Goal: Transaction & Acquisition: Purchase product/service

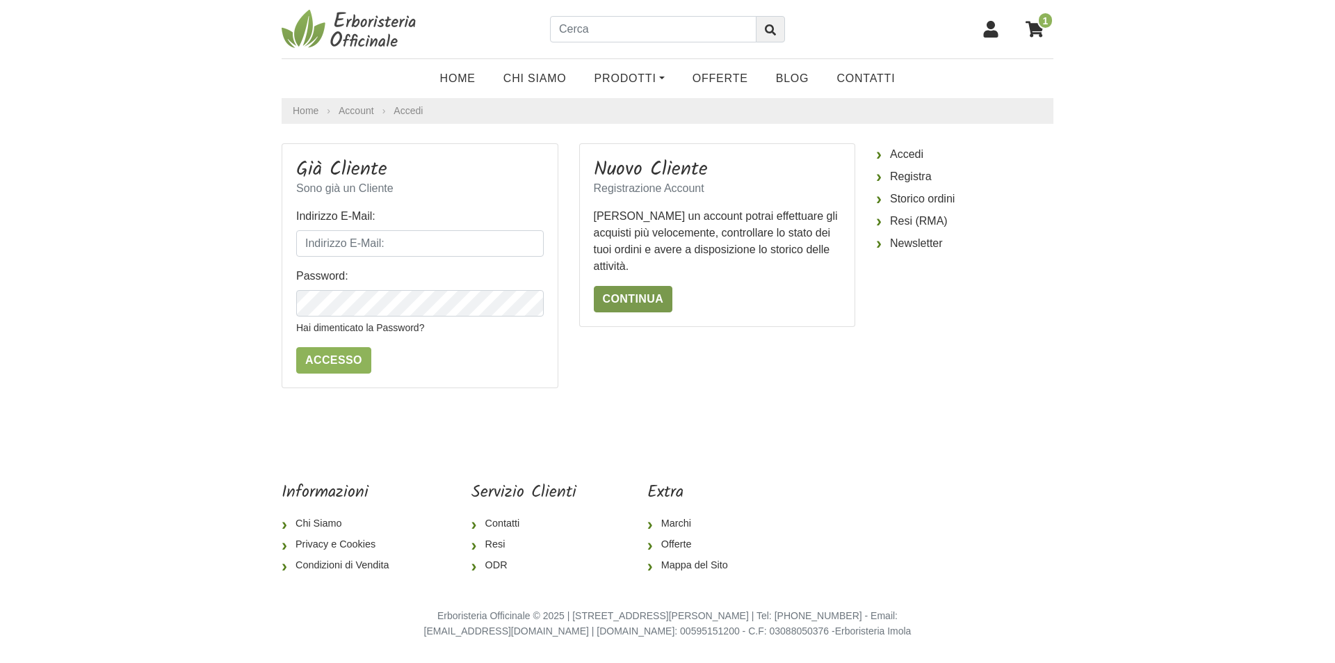
click at [632, 295] on link "Continua" at bounding box center [633, 299] width 79 height 26
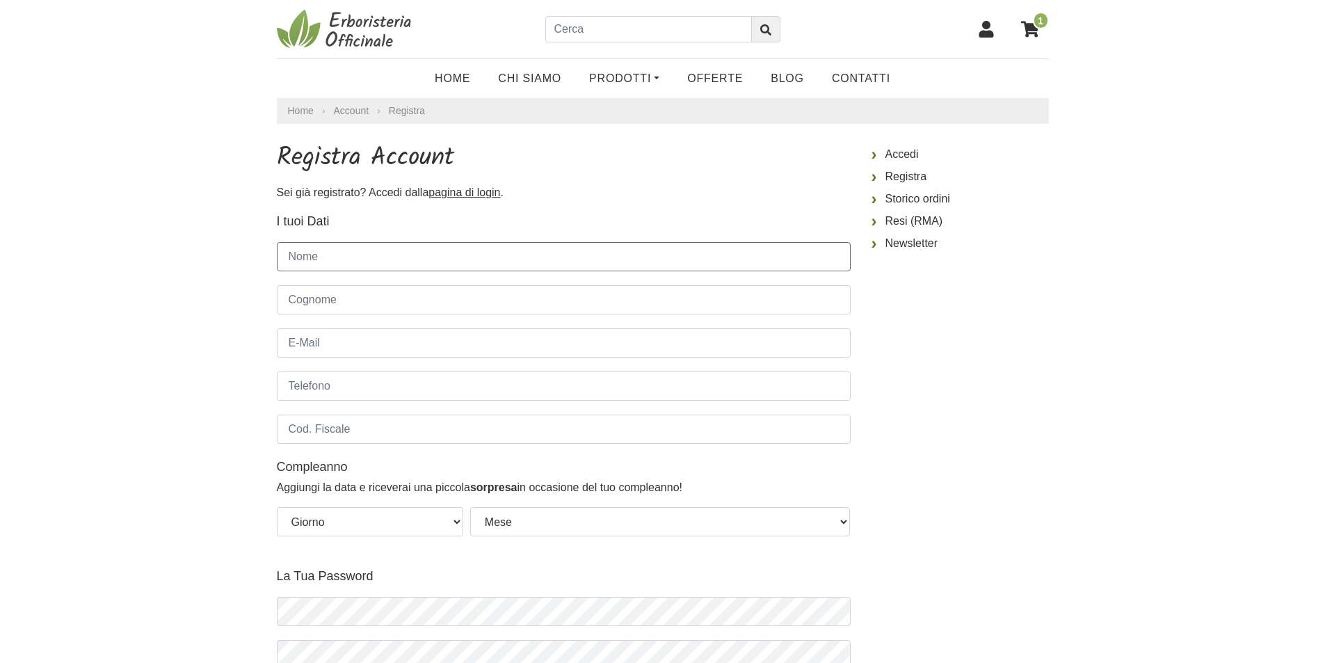
click at [542, 257] on input "Nome" at bounding box center [564, 256] width 574 height 29
type input "Catia"
type input "Zanellato"
type input "catia.zanellato@gmail.com"
type input "3924690256"
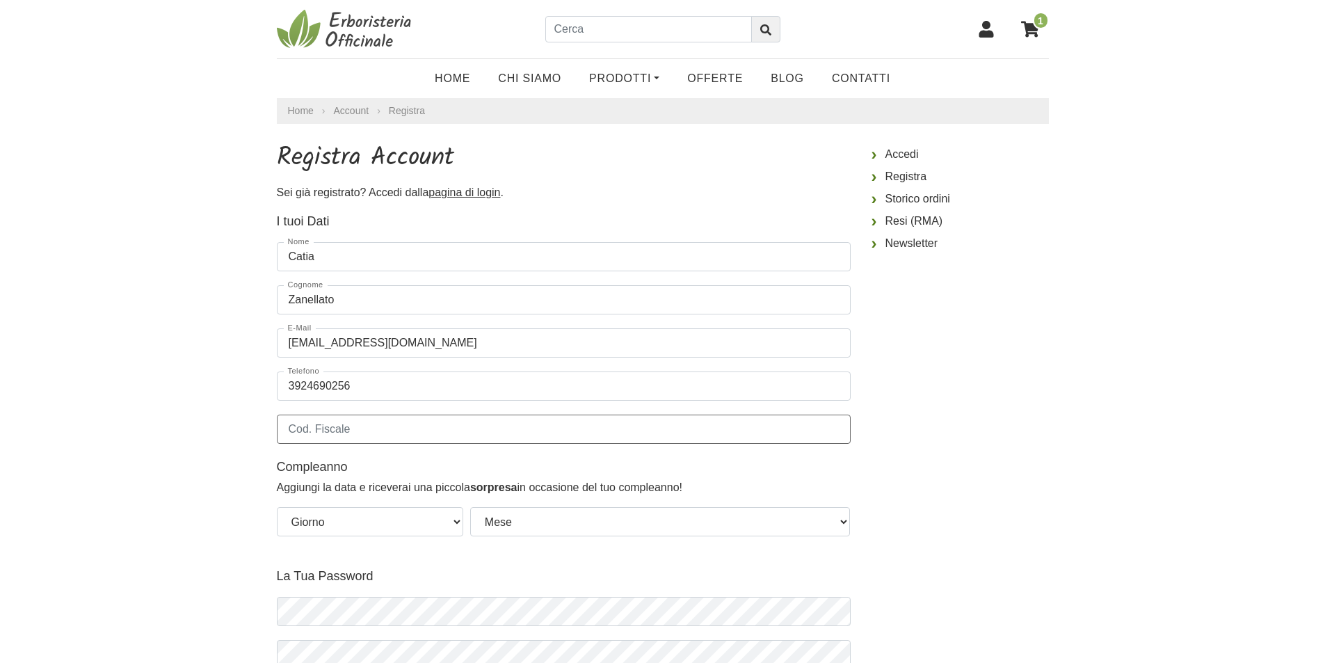
click at [398, 440] on input "Cod. Fiscale" at bounding box center [564, 428] width 574 height 29
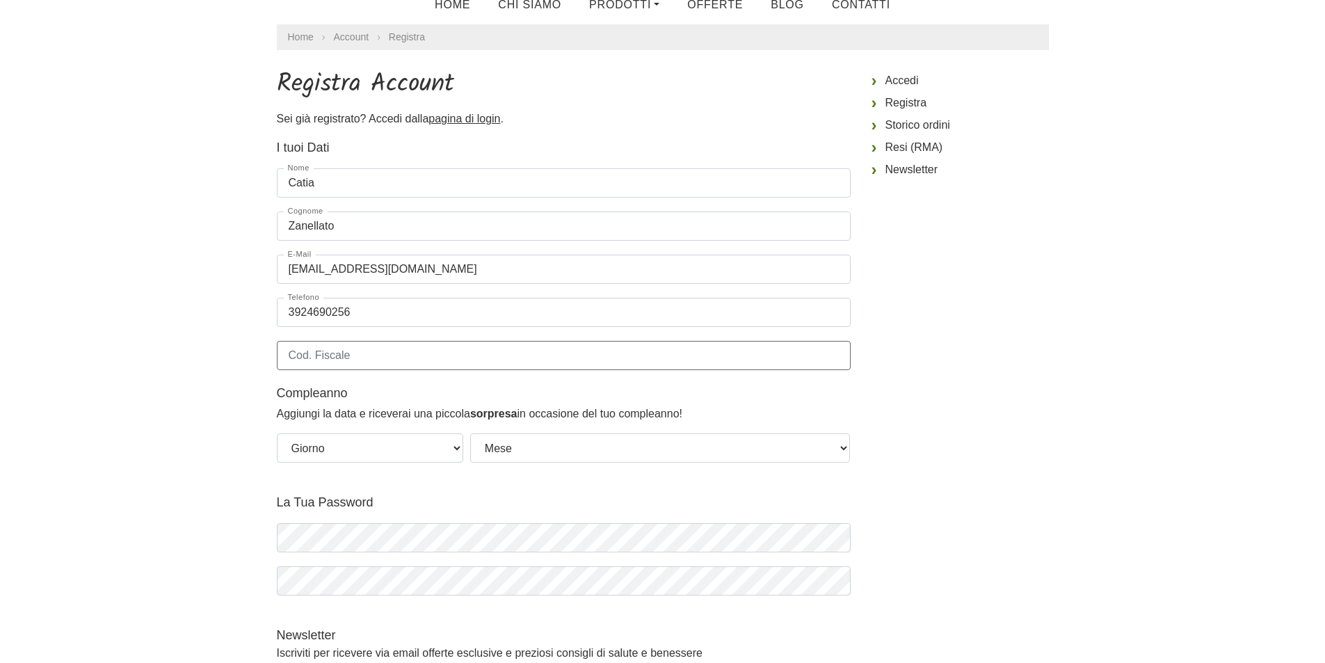
scroll to position [139, 0]
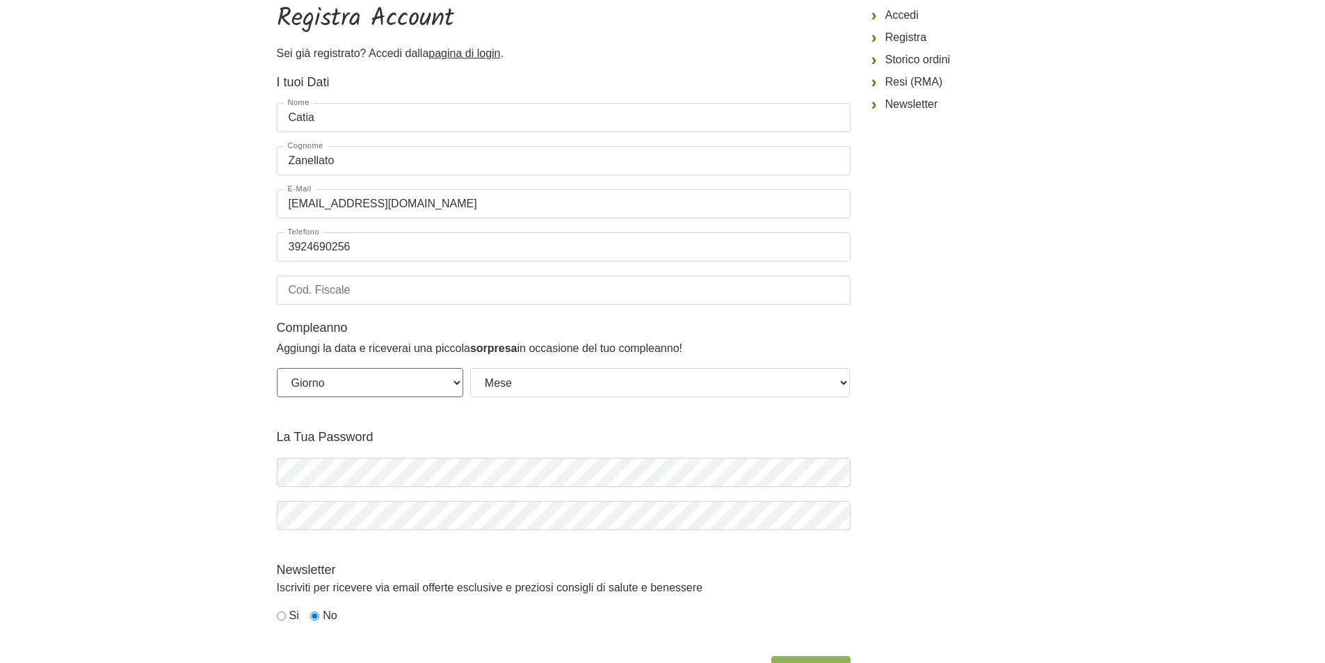
click at [449, 380] on select "Giorno 01 02 03 04 05 06 07 08 09 10 11 12 13 14 15 16 17 18 19 20 21 22 23 24 …" at bounding box center [370, 382] width 186 height 29
select select "04"
click at [277, 368] on select "Giorno 01 02 03 04 05 06 07 08 09 10 11 12 13 14 15 16 17 18 19 20 21 22 23 24 …" at bounding box center [370, 382] width 186 height 29
click at [520, 380] on select "Mese Gennaio Febbraio Marzo Aprile Maggio Giugno Luglio Agosto Settembre Ottobr…" at bounding box center [660, 382] width 380 height 29
select select "10"
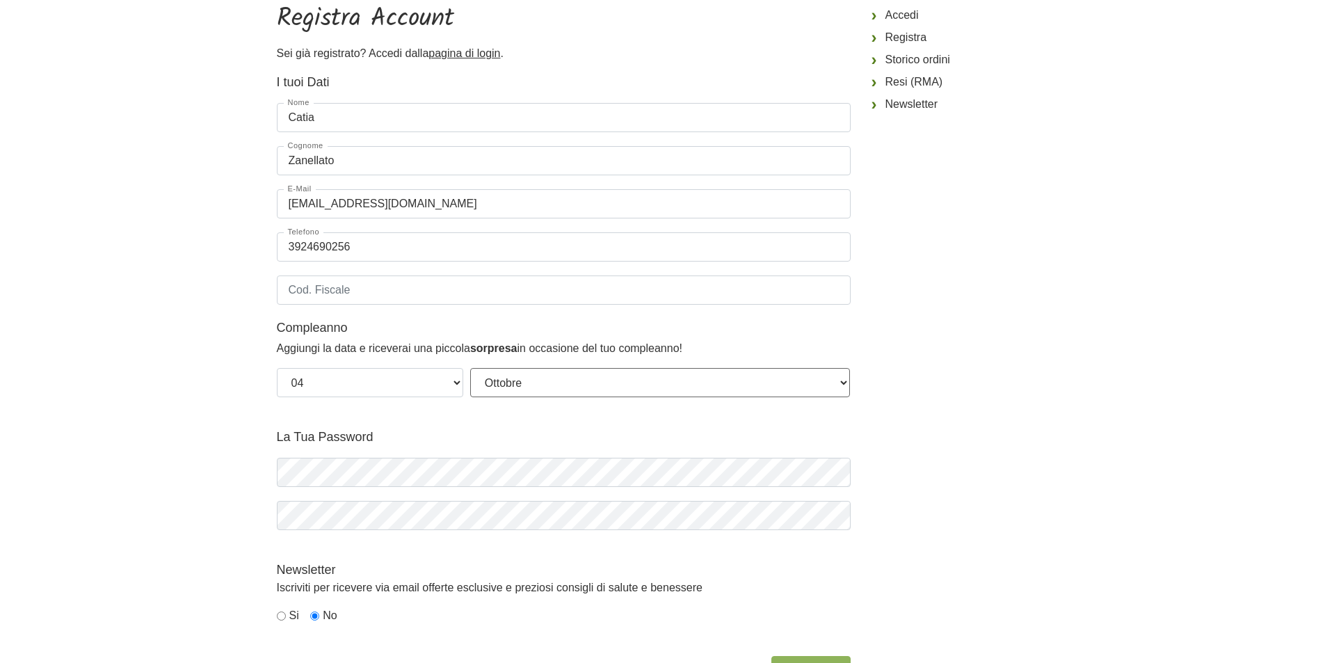
click at [470, 368] on select "Mese Gennaio Febbraio Marzo Aprile Maggio Giugno Luglio Agosto Settembre Ottobr…" at bounding box center [660, 382] width 380 height 29
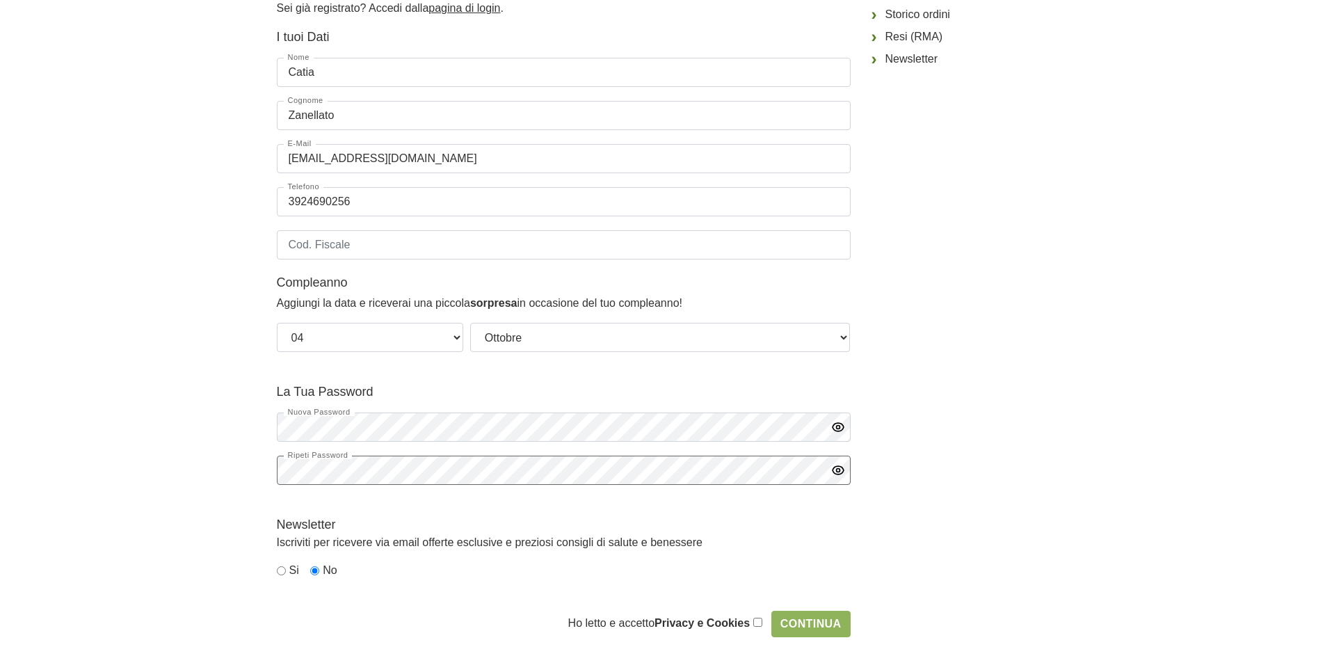
scroll to position [209, 0]
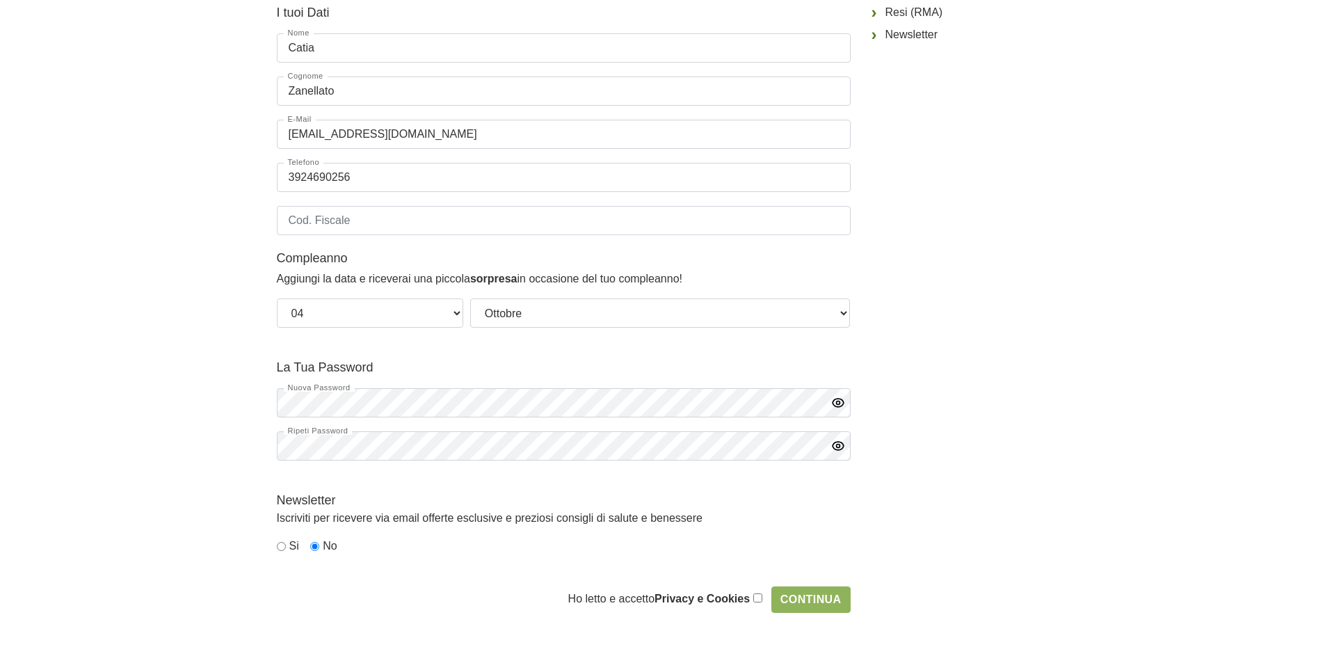
click at [282, 549] on input "radio" at bounding box center [281, 546] width 9 height 9
radio input "true"
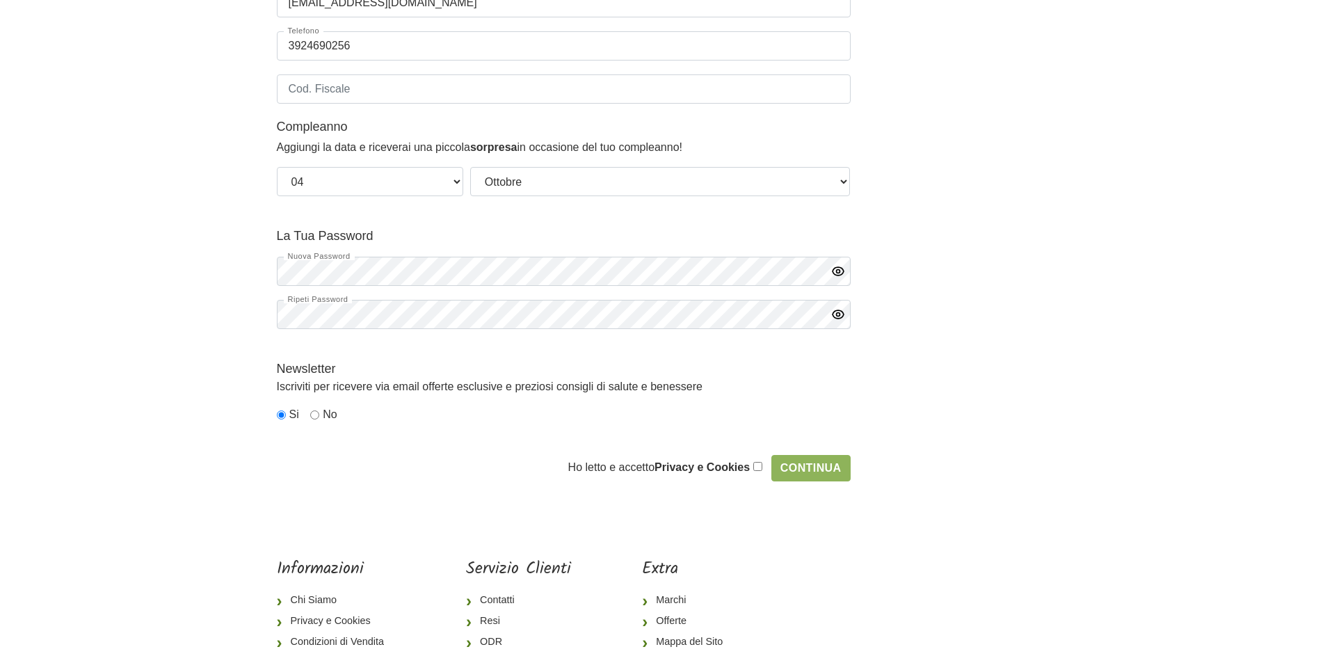
scroll to position [348, 0]
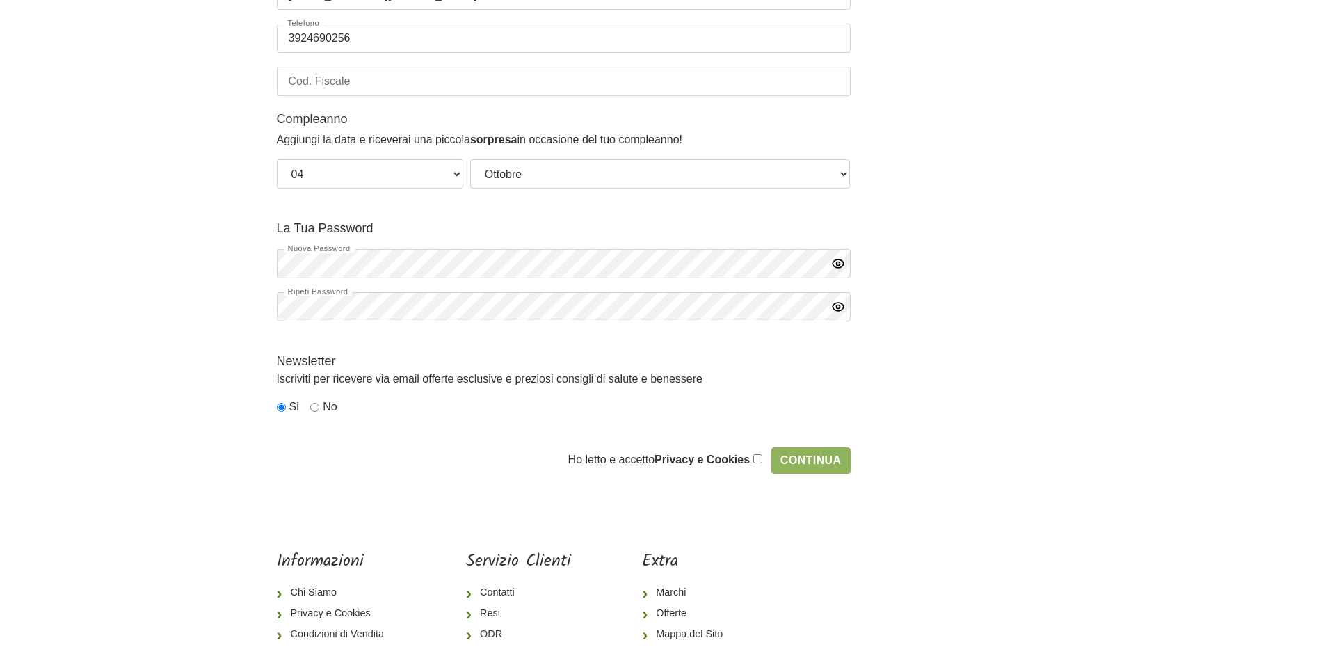
click at [762, 455] on input "checkbox" at bounding box center [757, 458] width 9 height 9
checkbox input "true"
click at [788, 460] on input "Continua" at bounding box center [810, 460] width 79 height 26
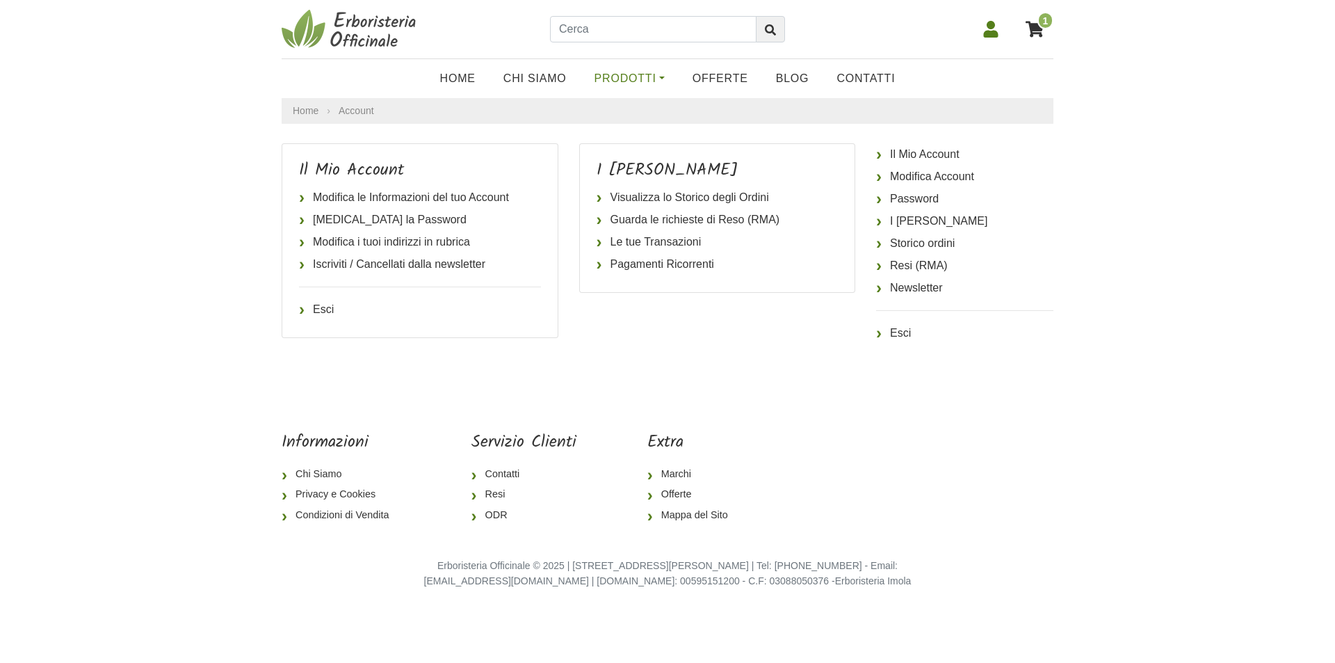
click at [638, 79] on link "Prodotti" at bounding box center [630, 79] width 98 height 28
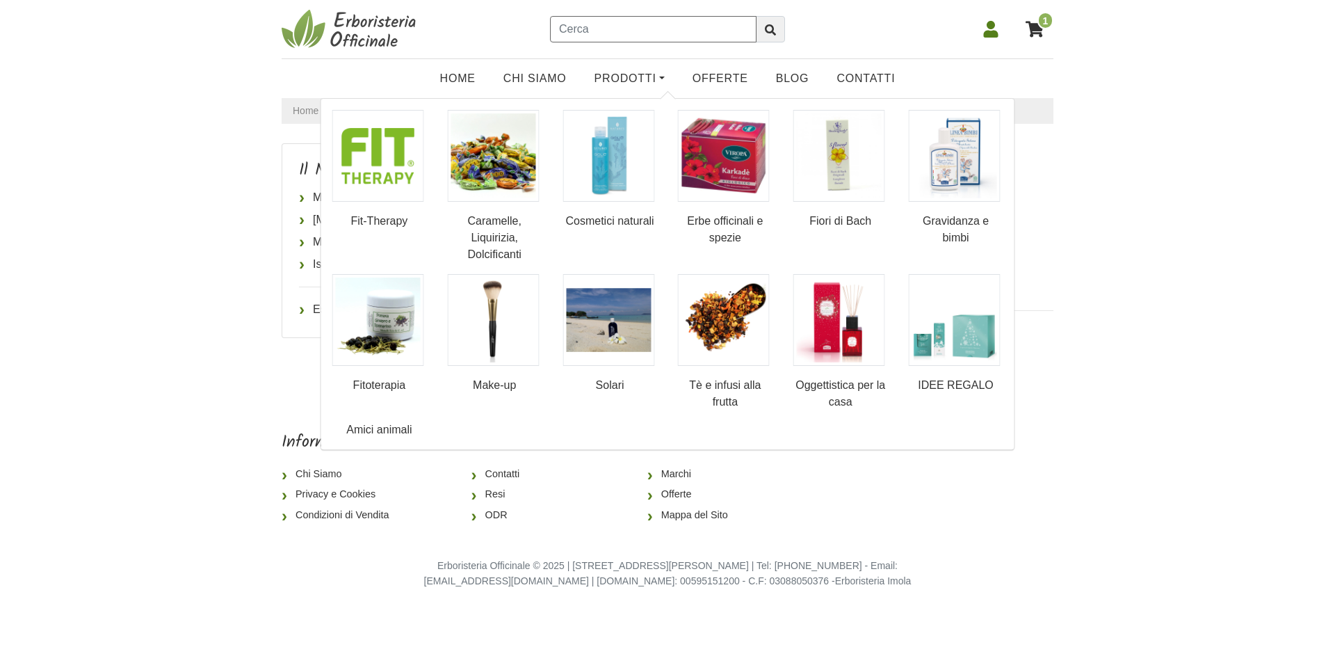
click at [599, 31] on input "text" at bounding box center [653, 29] width 207 height 26
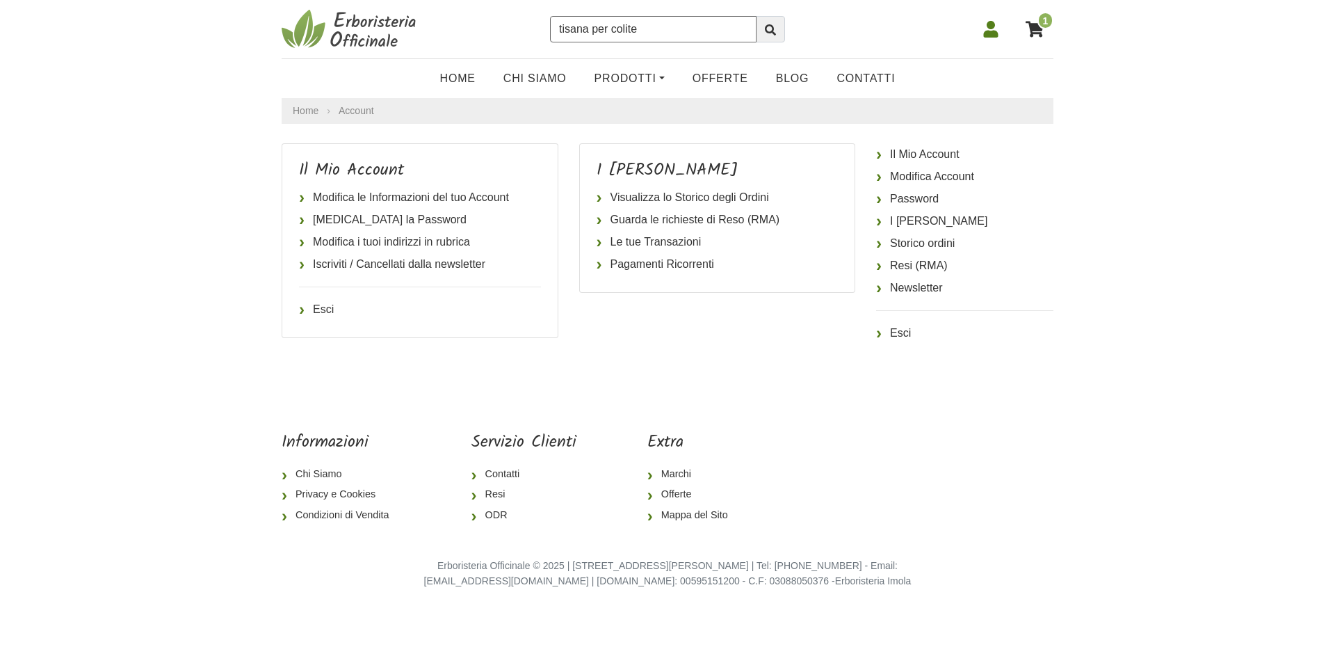
type input "tisana per colite"
click at [756, 16] on button "submit" at bounding box center [770, 29] width 29 height 26
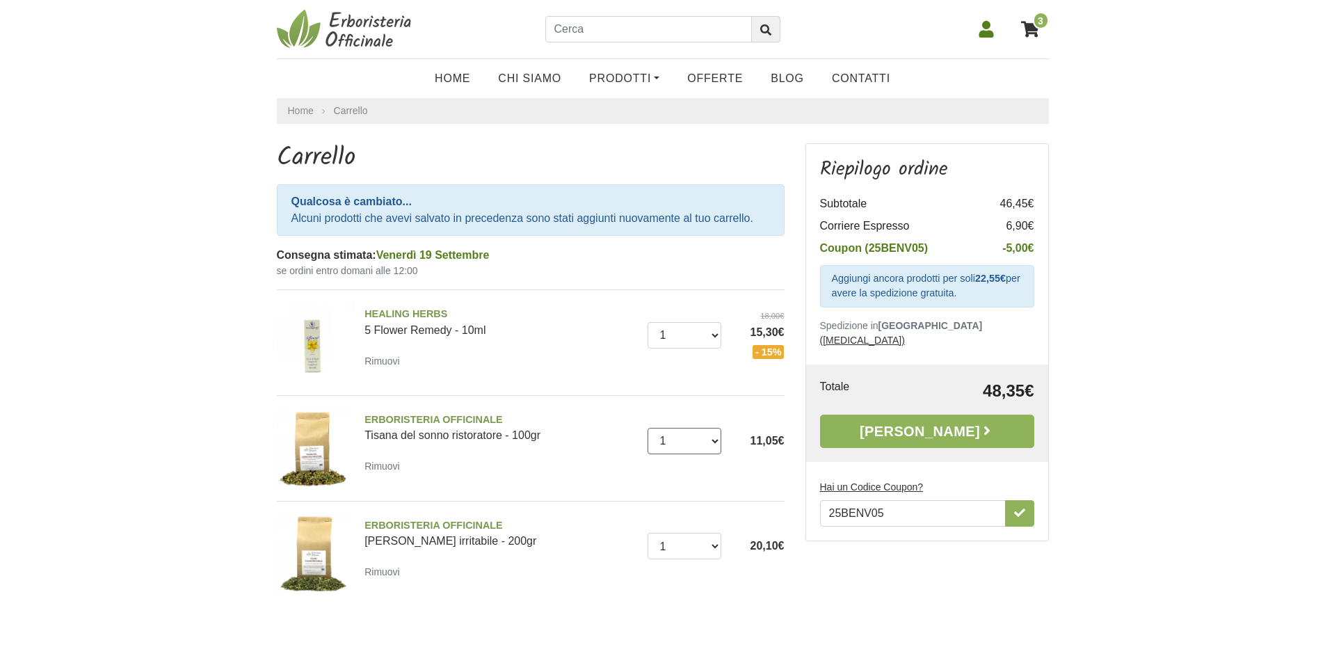
click at [714, 441] on select "0 ([GEOGRAPHIC_DATA]) 1 2 3 4 5 6 7 8 9 10 11 12 13 14 15 16 17" at bounding box center [684, 441] width 74 height 26
click at [947, 416] on link "[PERSON_NAME]" at bounding box center [927, 430] width 214 height 33
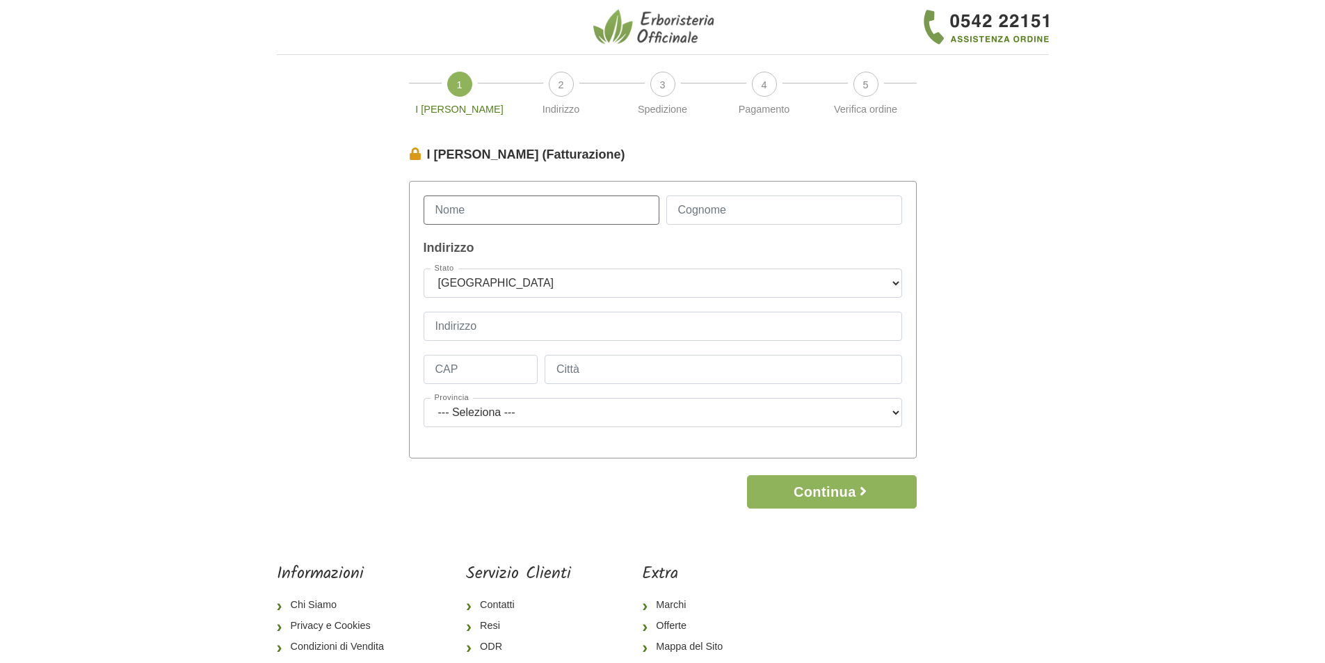
click at [591, 195] on input "Nome" at bounding box center [541, 209] width 236 height 29
type input "Catia"
type input "Zanellato"
click at [601, 278] on select "--- Seleziona --- Austria Belgium Bulgaria Croatia Czech Republic Denmark Eston…" at bounding box center [662, 282] width 478 height 29
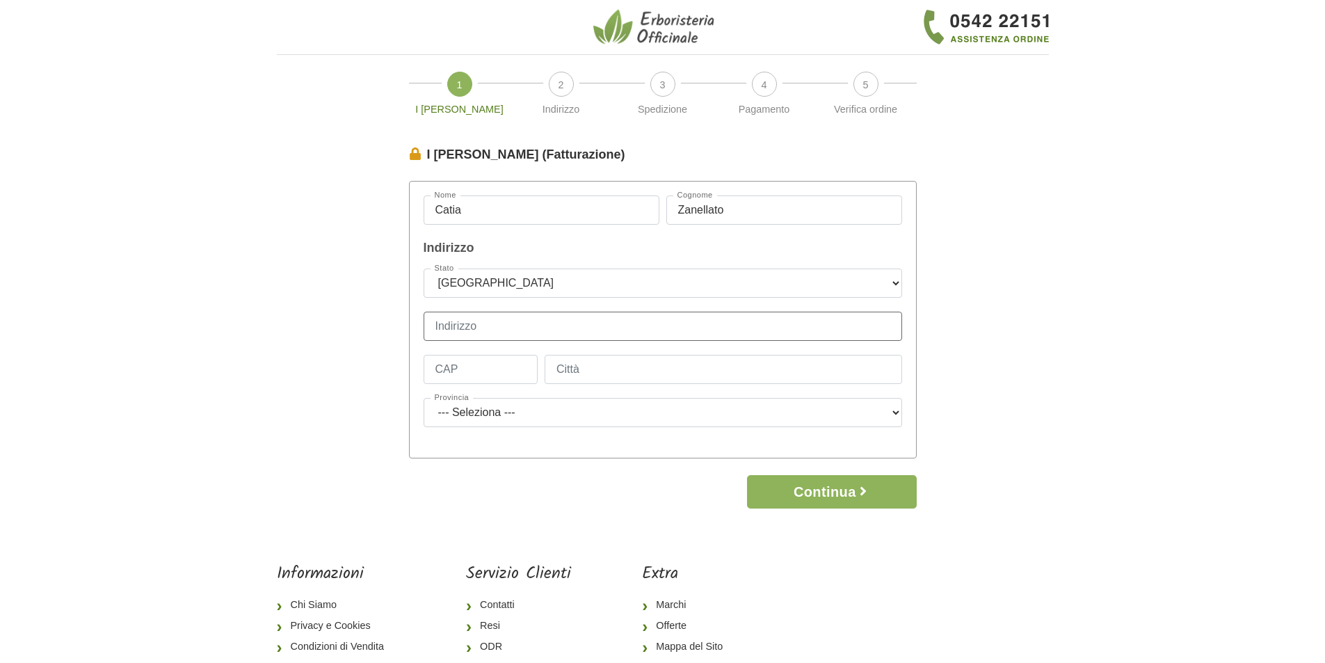
click at [560, 319] on input "Indirizzo" at bounding box center [662, 326] width 478 height 29
type input "Arduino BIZZARRO 6"
type input "45011"
type input "Adria"
select select "3925"
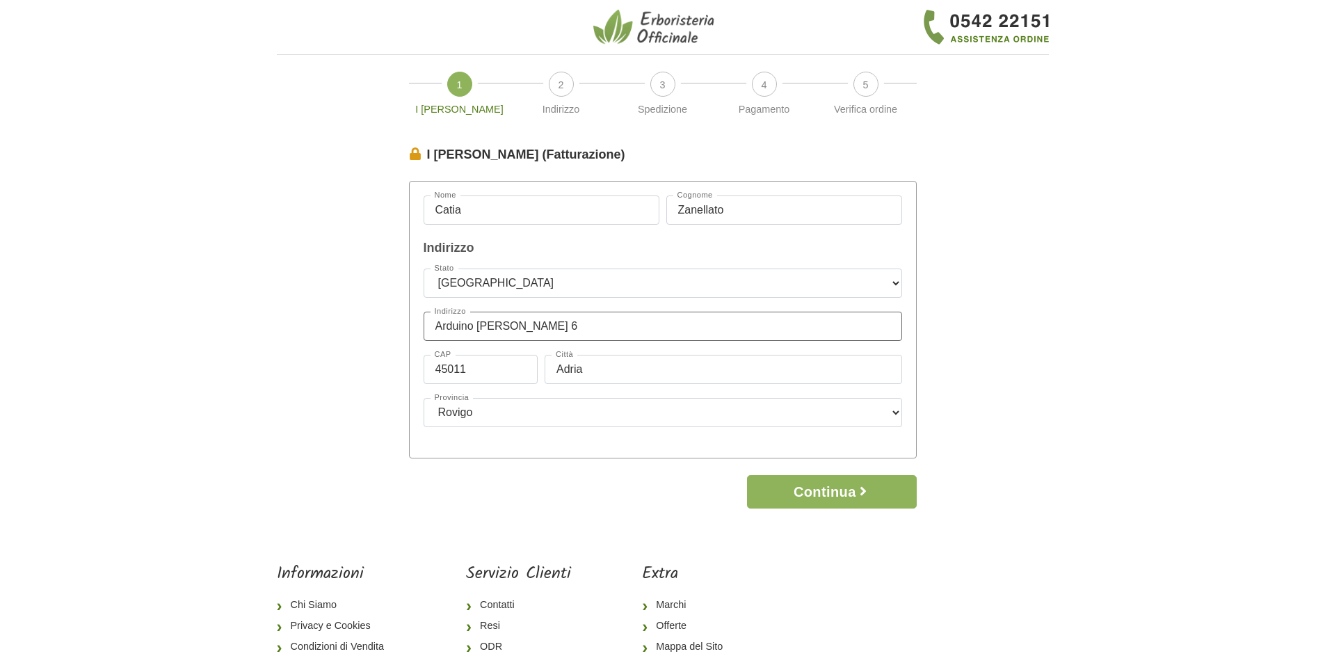
click at [440, 327] on input "Arduino BIZZARRO 6" at bounding box center [662, 326] width 478 height 29
type input "Via Arduino BIZZARRO 6"
click at [818, 502] on button "Continua" at bounding box center [831, 491] width 169 height 33
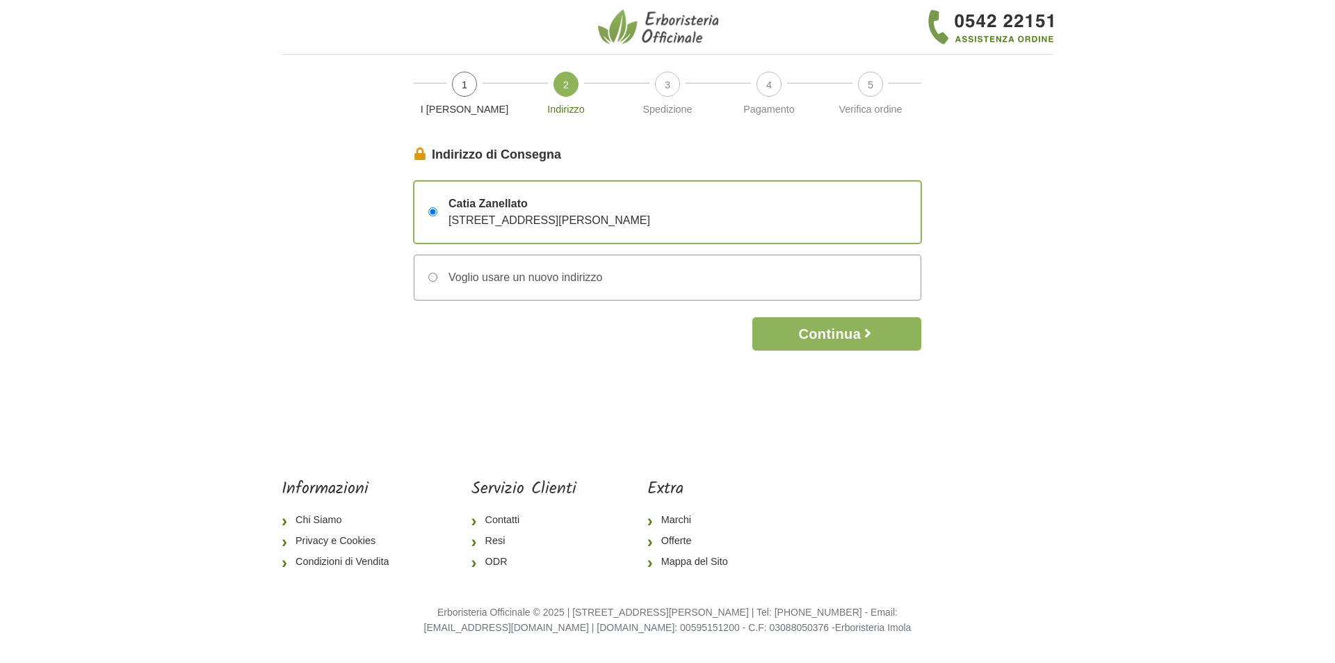
click at [582, 279] on div "Voglio usare un nuovo indirizzo" at bounding box center [519, 277] width 165 height 17
click at [437, 279] on input "Voglio usare un nuovo indirizzo" at bounding box center [432, 277] width 9 height 9
radio input "true"
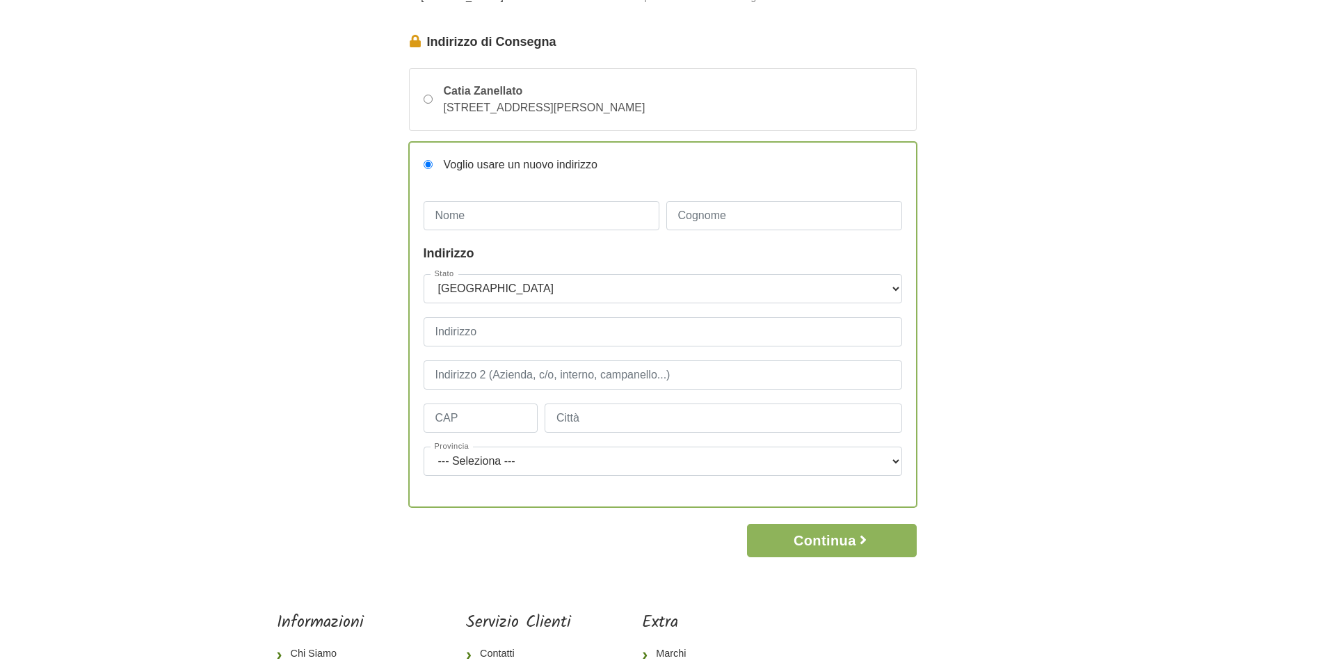
scroll to position [102, 0]
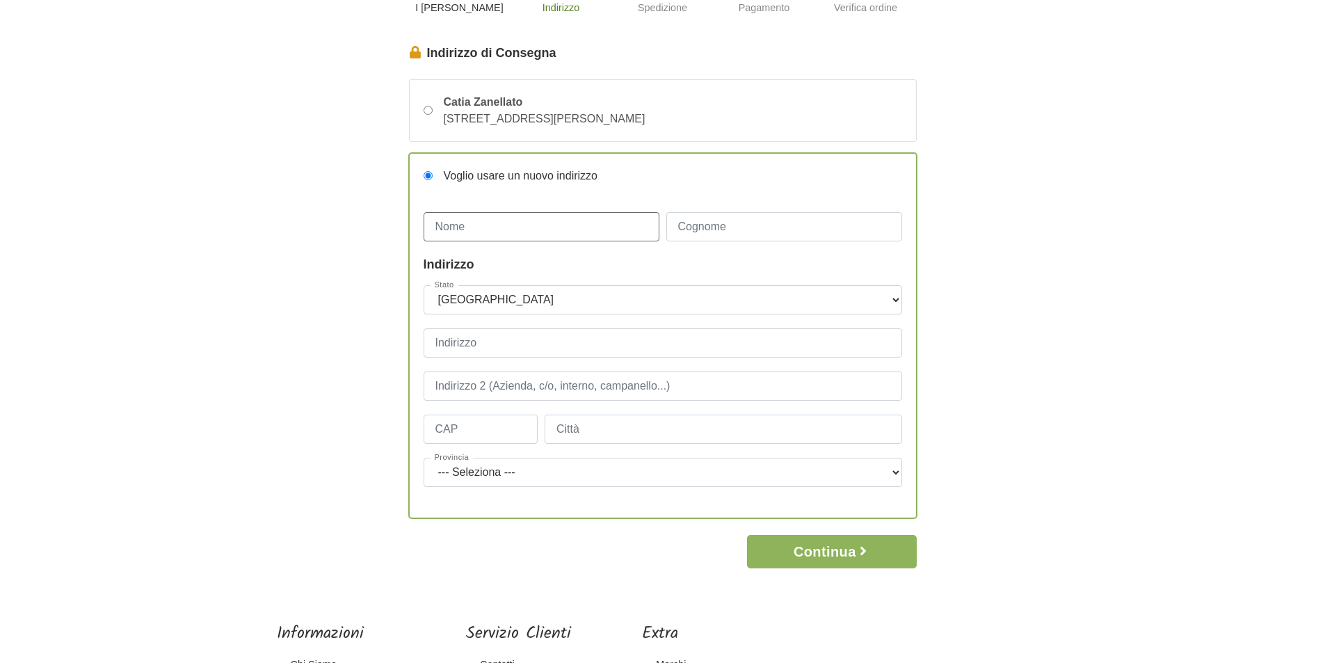
click at [477, 232] on input "Nome" at bounding box center [541, 226] width 236 height 29
type input "Catia"
type input "Zanellato"
type input "Arduino BIZZARRO 6"
type input "0"
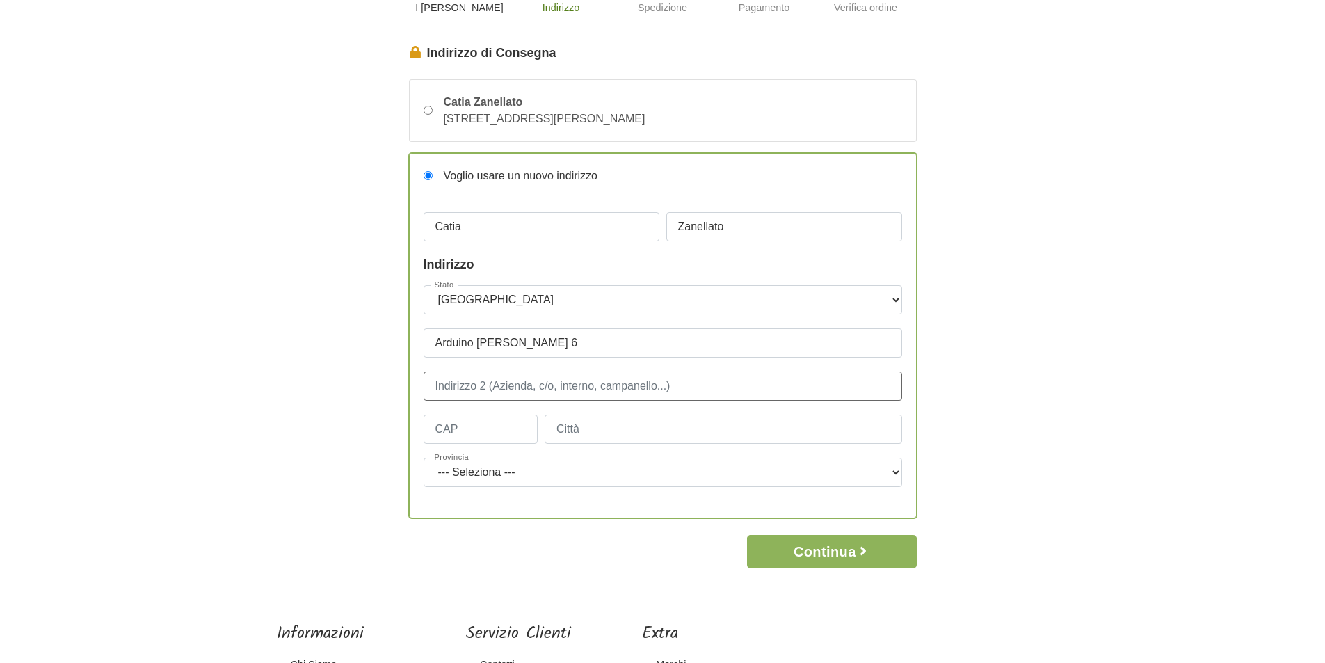
type input "45011"
type input "Adria"
select select "3925"
click at [508, 343] on input "Arduino BIZZARRO 6" at bounding box center [662, 342] width 478 height 29
click at [562, 340] on input "Arduino BIZZARRO 6" at bounding box center [662, 342] width 478 height 29
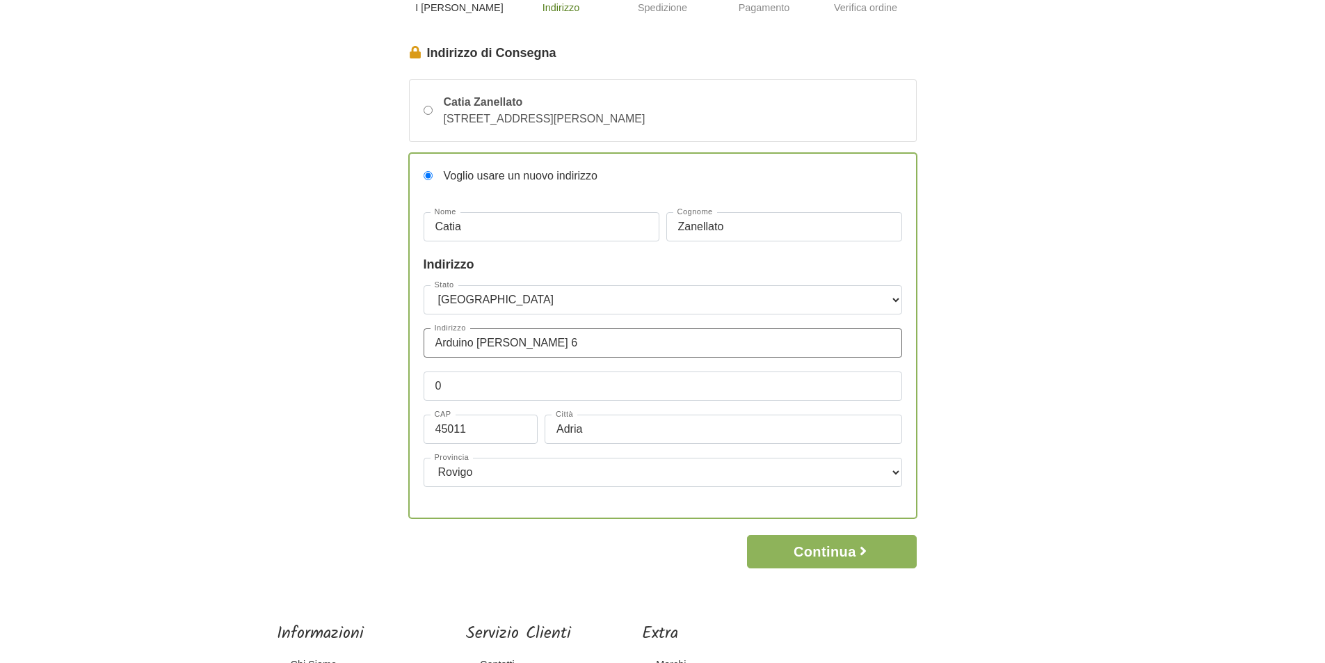
drag, startPoint x: 609, startPoint y: 343, endPoint x: 309, endPoint y: 346, distance: 299.7
click at [309, 346] on div "I Miei Dati (Fatturazione) Continua Catia Zanellato Via Arduino BIZZARRO 6 – 45…" at bounding box center [662, 306] width 793 height 524
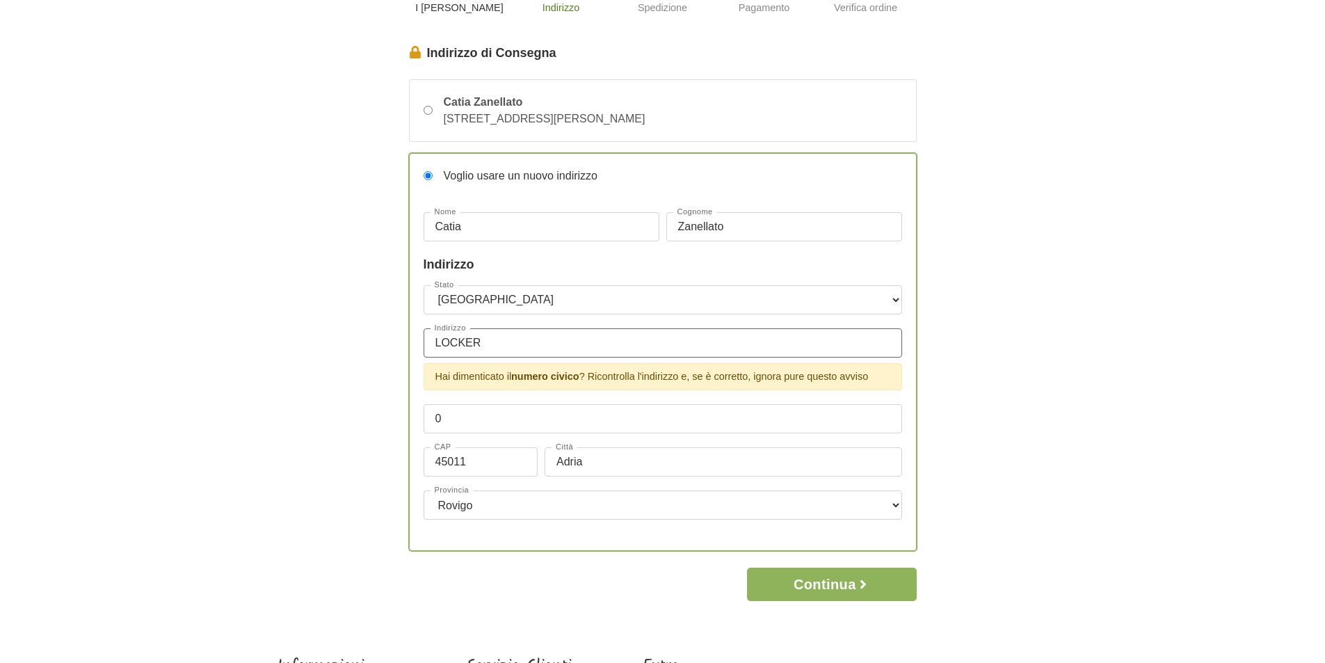
paste input "ITADR109922F"
type input "LOCKER ITADR109922F"
click at [574, 407] on div "Stato --- Seleziona --- Austria Belgium Bulgaria Croatia Czech Republic Denmark…" at bounding box center [662, 409] width 478 height 249
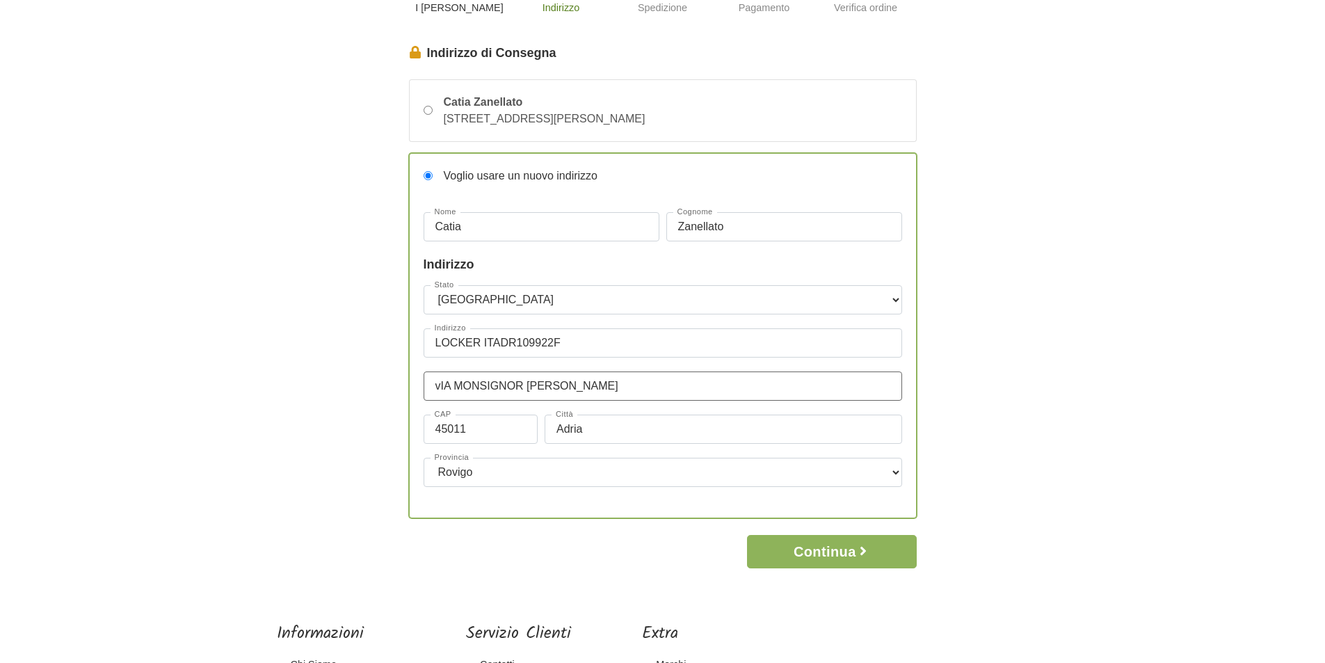
click at [458, 387] on input "vIA MONSIGNOR POZZATO" at bounding box center [662, 385] width 478 height 29
click at [601, 385] on input "vIA F. MONSIGNOR POZZATO" at bounding box center [662, 385] width 478 height 29
type input "vIA F. MONSIGNOR POZZATO 47/B"
click at [831, 553] on button "Continua" at bounding box center [831, 551] width 169 height 33
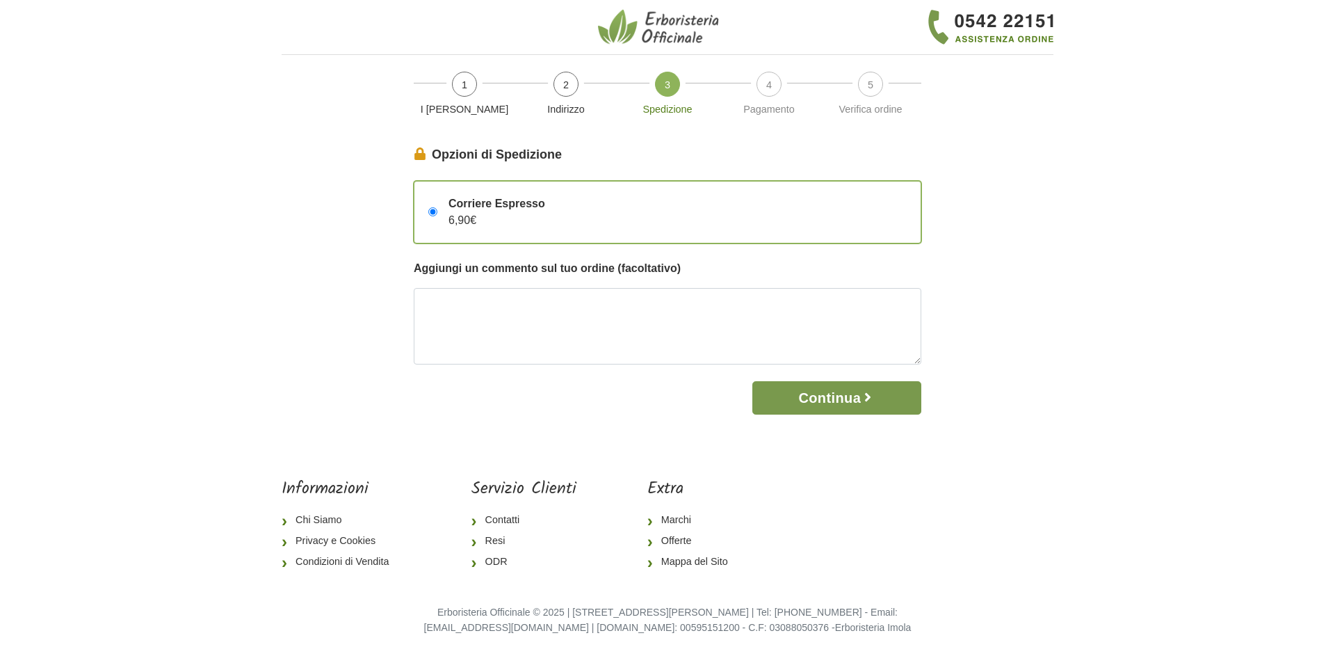
click at [847, 396] on button "Continua" at bounding box center [836, 397] width 169 height 33
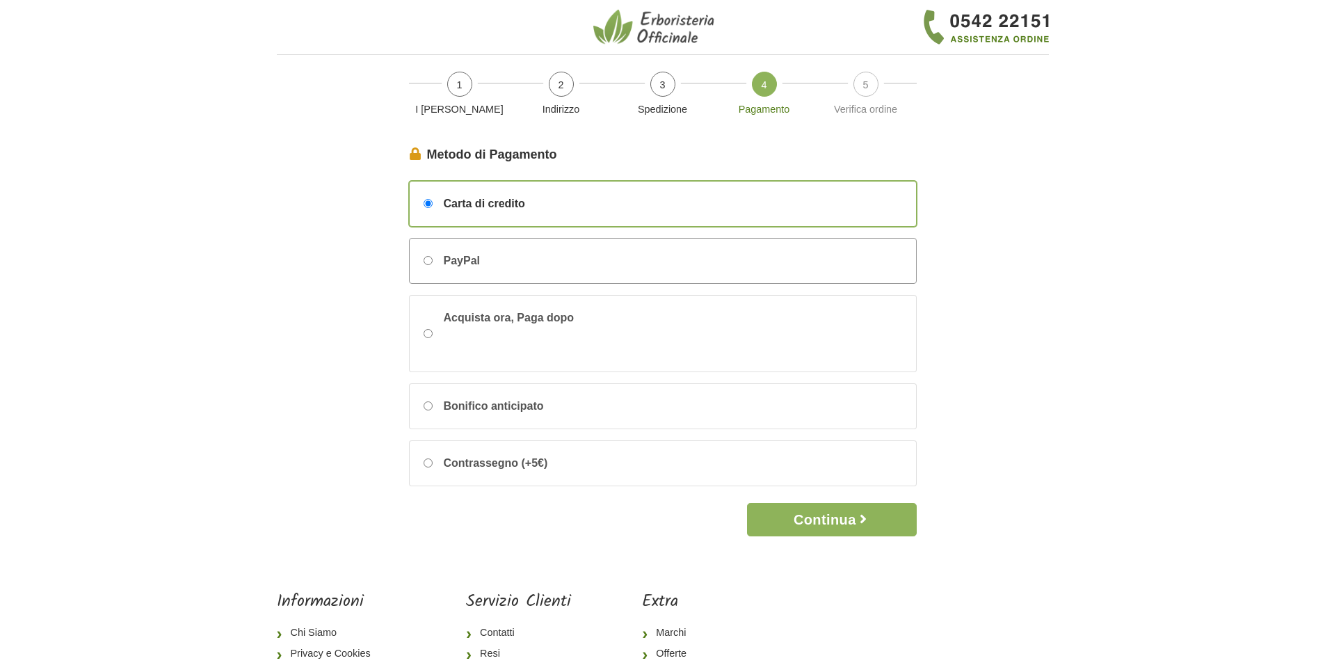
click at [438, 264] on div "PayPal" at bounding box center [455, 260] width 47 height 17
click at [432, 264] on input "PayPal" at bounding box center [427, 260] width 9 height 9
radio input "true"
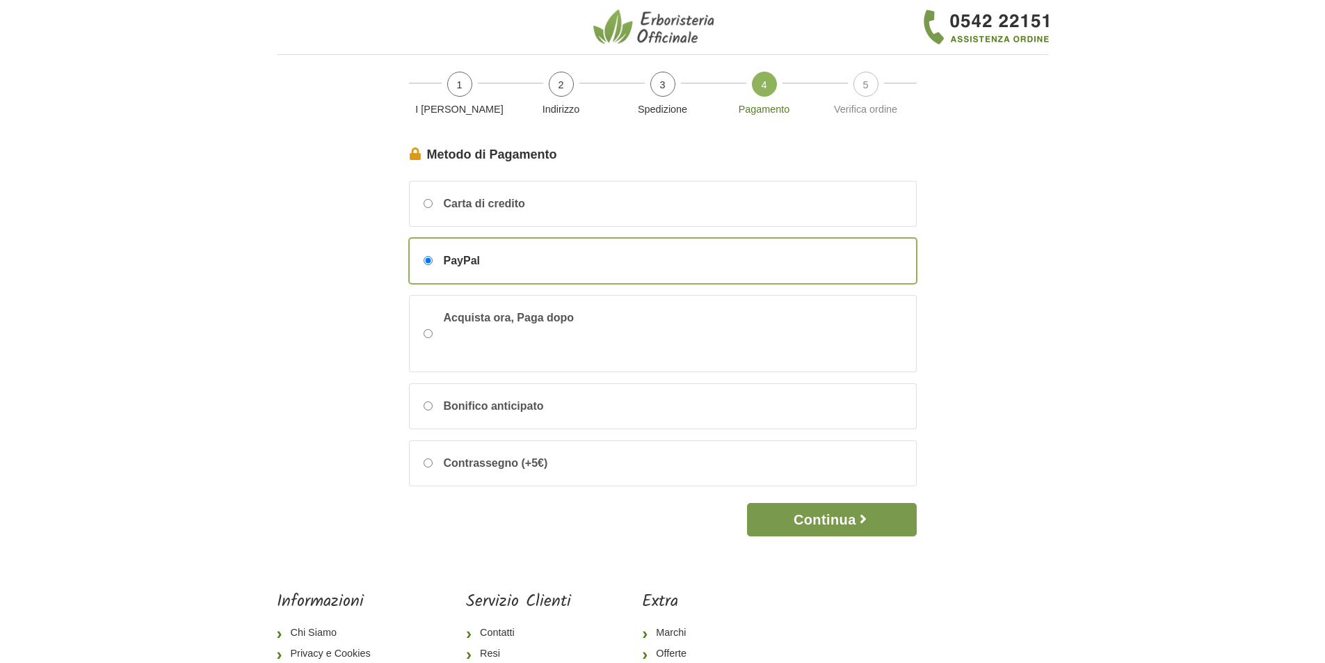
click at [842, 521] on button "Continua" at bounding box center [831, 519] width 169 height 33
